Goal: Use online tool/utility: Use online tool/utility

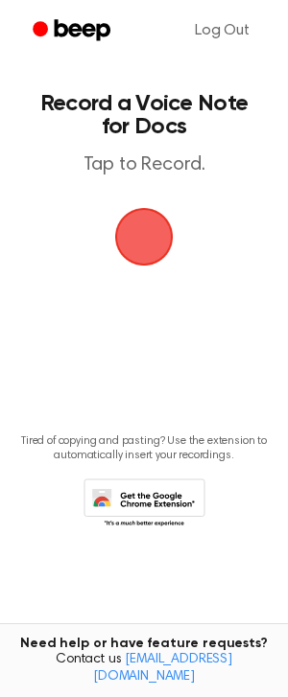
click at [136, 253] on span "button" at bounding box center [143, 236] width 107 height 107
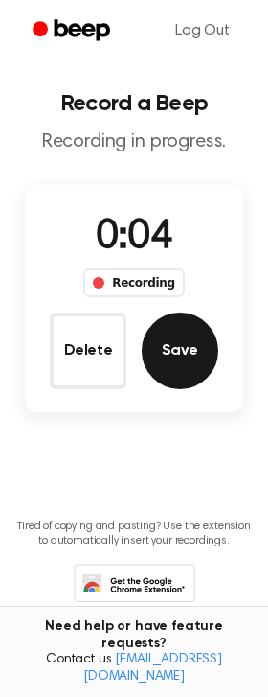
click at [181, 347] on button "Save" at bounding box center [180, 351] width 77 height 77
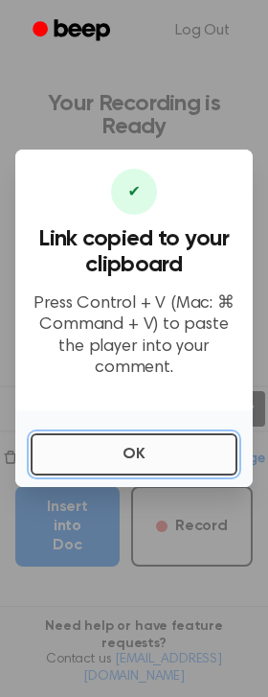
click at [183, 435] on button "OK" at bounding box center [134, 454] width 207 height 42
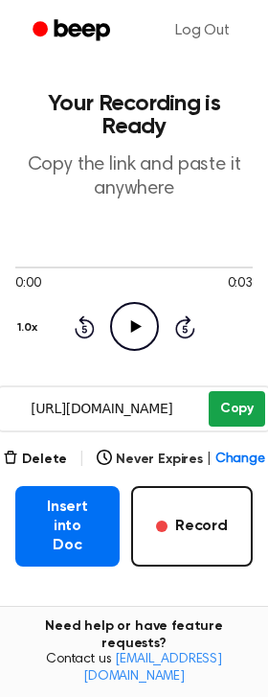
click at [240, 407] on button "Copy" at bounding box center [237, 408] width 57 height 35
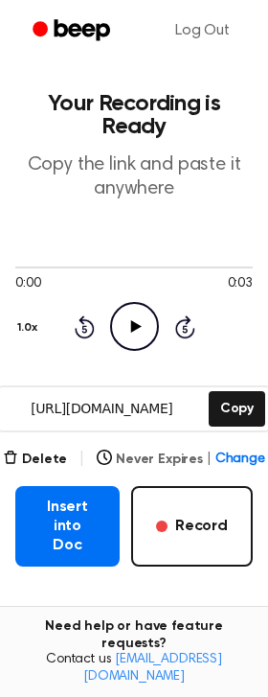
click at [134, 453] on button "Never Expires | Change" at bounding box center [181, 460] width 169 height 20
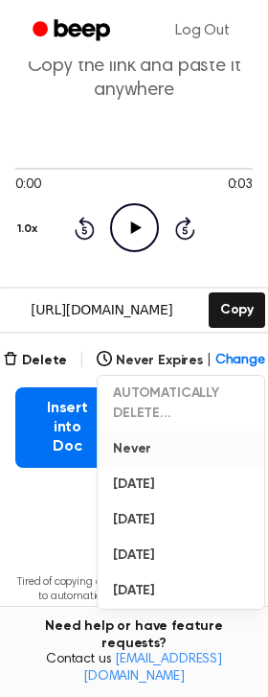
scroll to position [117, 0]
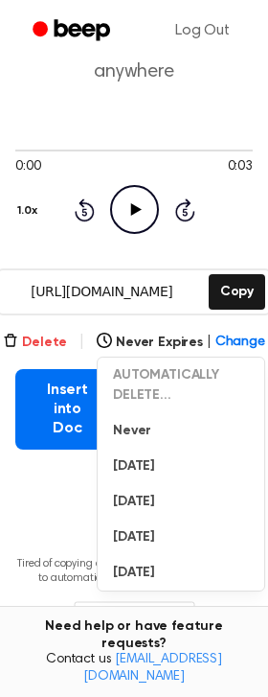
click at [46, 339] on button "Delete" at bounding box center [35, 343] width 64 height 20
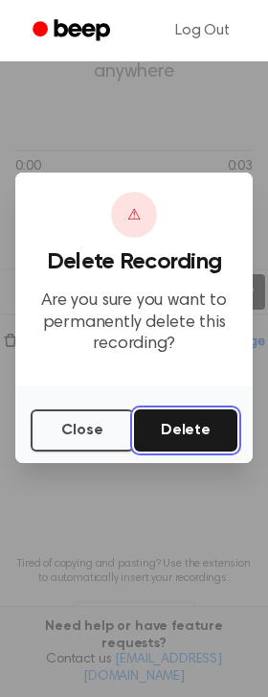
click at [175, 435] on button "Delete" at bounding box center [186, 430] width 104 height 42
